Goal: Navigation & Orientation: Find specific page/section

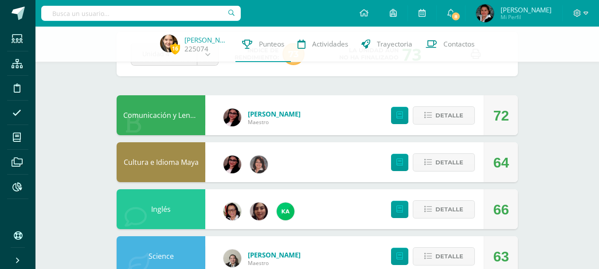
click at [63, 12] on input "text" at bounding box center [140, 13] width 199 height 15
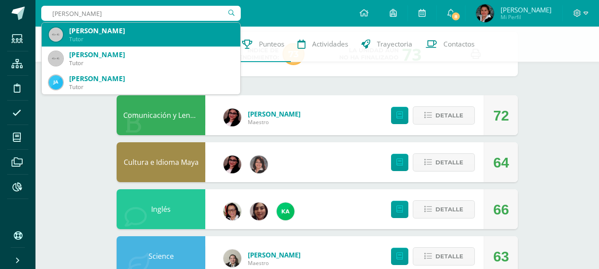
type input "Emily Leon"
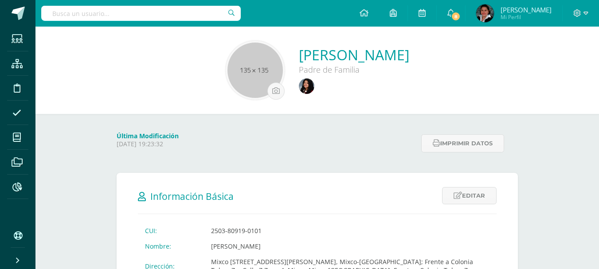
click at [98, 12] on input "text" at bounding box center [140, 13] width 199 height 15
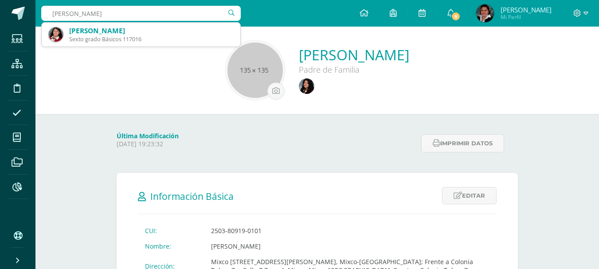
type input "Emily Leon"
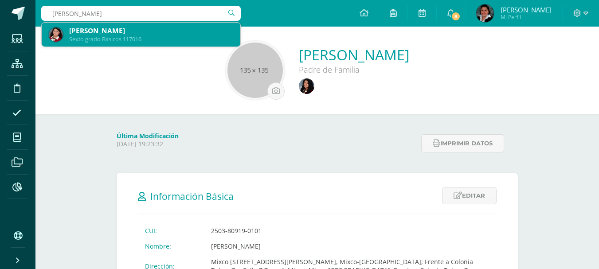
click at [128, 31] on div "Emily Nohemi León Ortega" at bounding box center [151, 30] width 164 height 9
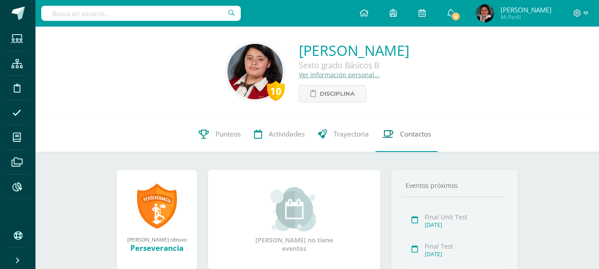
click at [415, 134] on span "Contactos" at bounding box center [415, 133] width 31 height 9
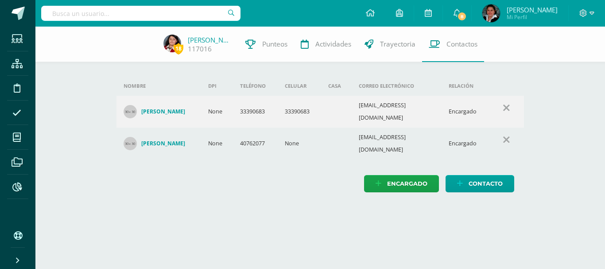
click at [63, 15] on input "text" at bounding box center [140, 13] width 199 height 15
type input "Emma -sosa"
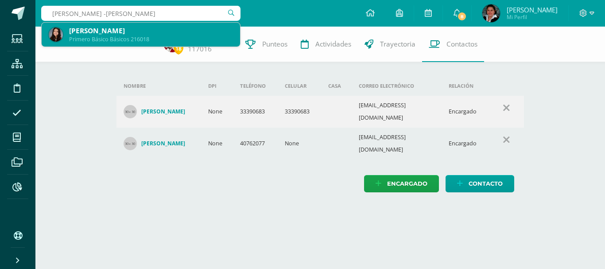
click at [118, 30] on div "[PERSON_NAME]" at bounding box center [151, 30] width 164 height 9
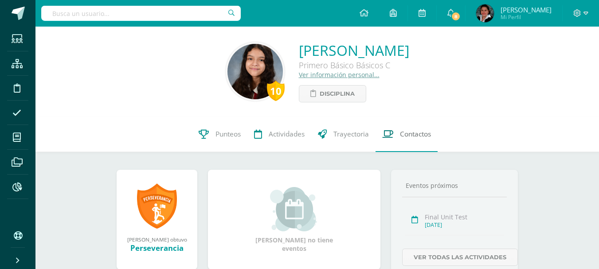
click at [412, 133] on span "Contactos" at bounding box center [415, 133] width 31 height 9
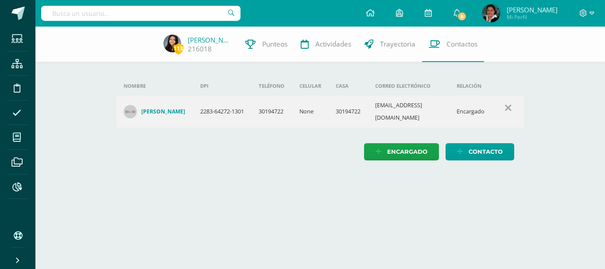
click at [66, 15] on input "text" at bounding box center [140, 13] width 199 height 15
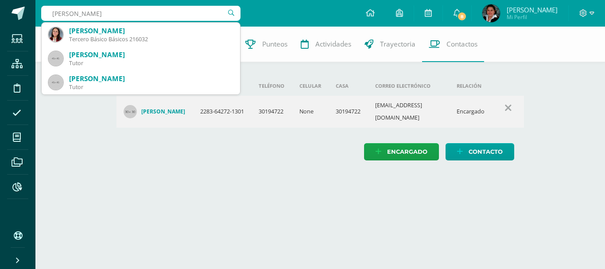
type input "Fatima Lemes"
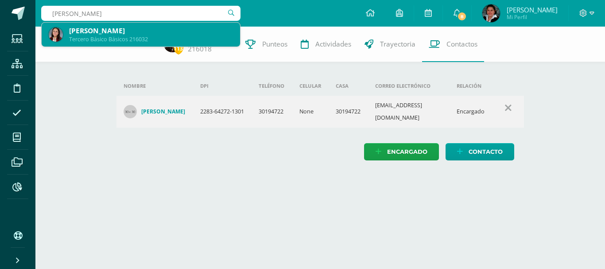
click at [112, 37] on div "Tercero Básico Básicos 216032" at bounding box center [151, 39] width 164 height 8
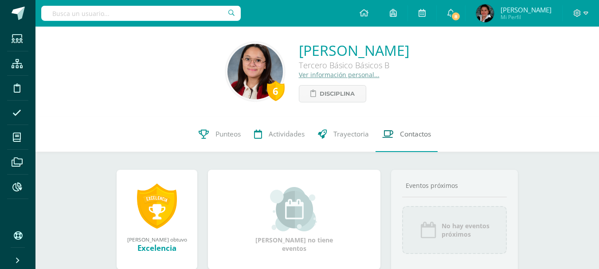
click at [421, 132] on span "Contactos" at bounding box center [415, 133] width 31 height 9
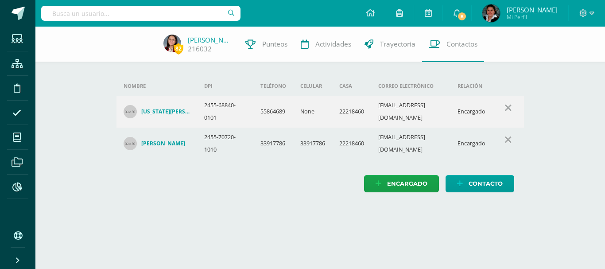
click at [88, 13] on input "text" at bounding box center [140, 13] width 199 height 15
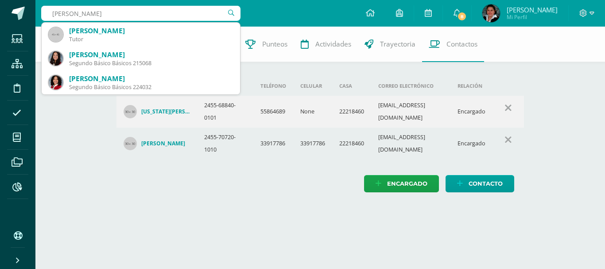
type input "Dulce Ramos"
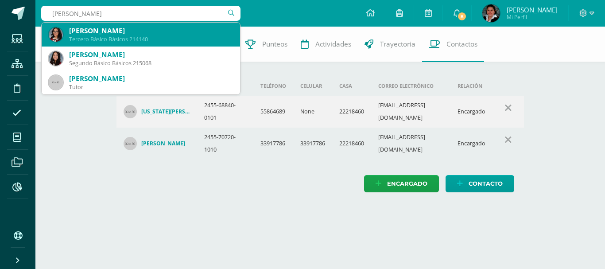
click at [128, 31] on div "Dulce Anahí Ramos Escobar" at bounding box center [151, 30] width 164 height 9
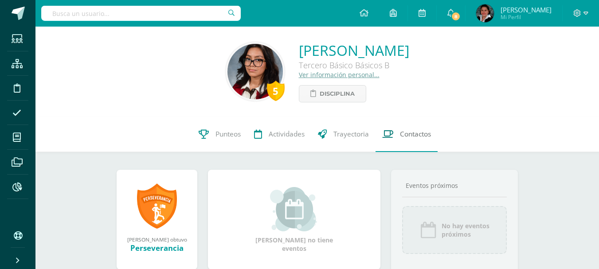
click at [403, 129] on span "Contactos" at bounding box center [415, 133] width 31 height 9
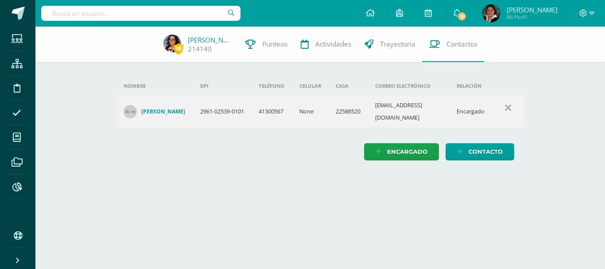
click at [78, 17] on input "text" at bounding box center [140, 13] width 199 height 15
type input "Camila Orellana"
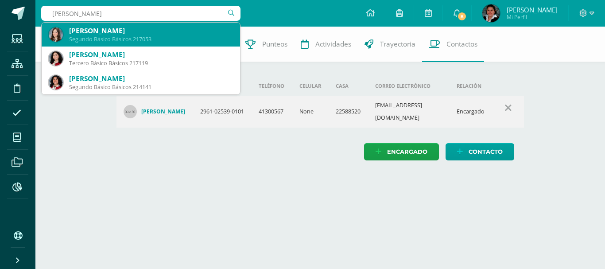
click at [107, 30] on div "Kamila Dolores Orellana Patzán" at bounding box center [151, 30] width 164 height 9
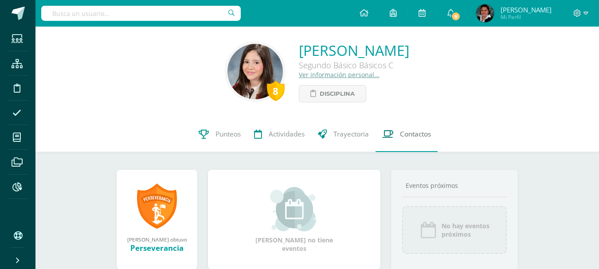
click at [411, 138] on span "Contactos" at bounding box center [415, 133] width 31 height 9
click at [421, 132] on span "Contactos" at bounding box center [415, 133] width 31 height 9
